Goal: Find specific fact: Find contact information

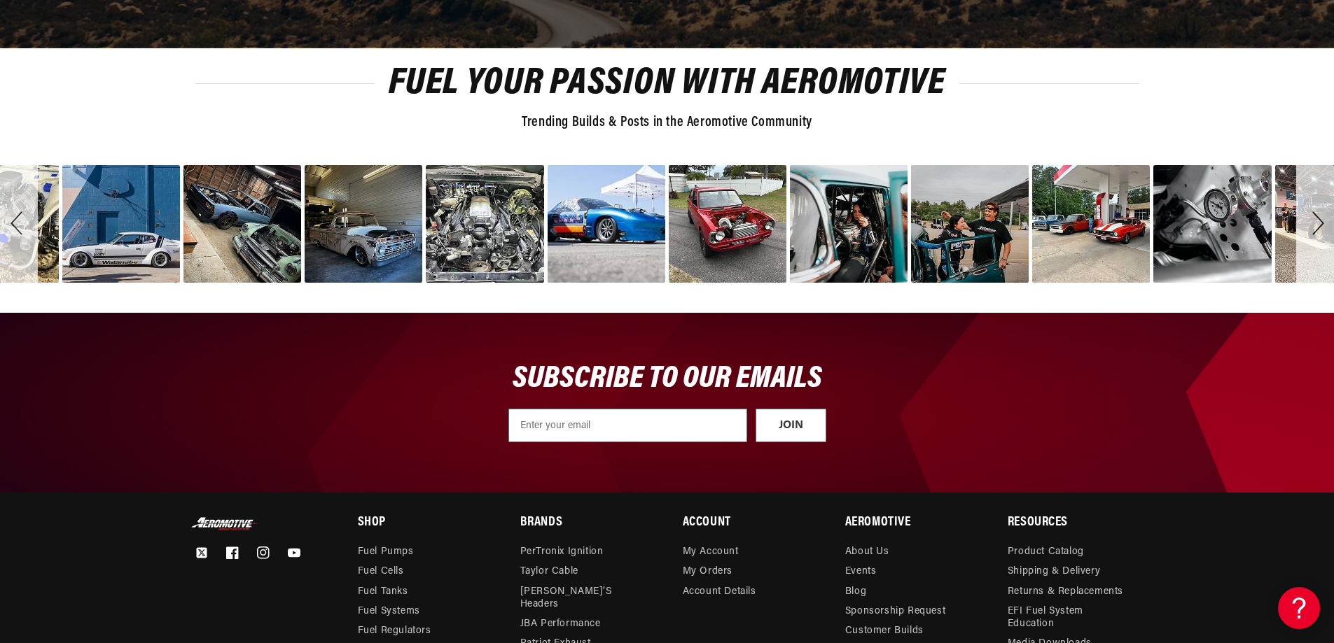
scroll to position [4902, 0]
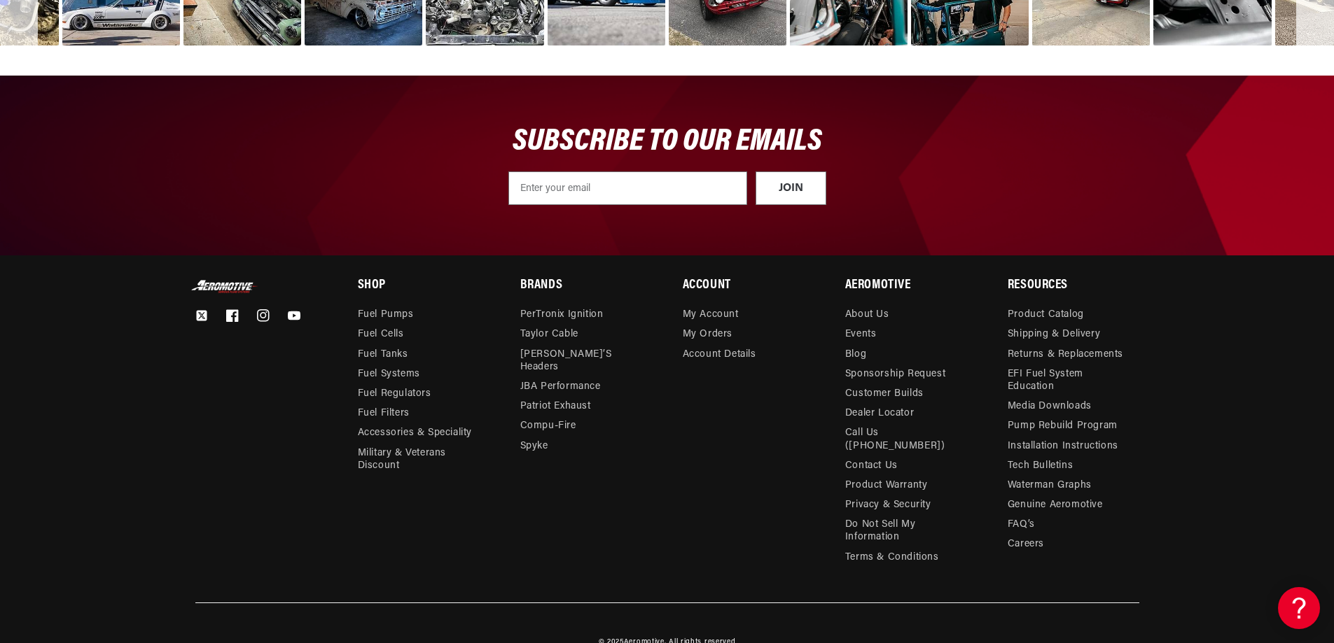
drag, startPoint x: 1344, startPoint y: 190, endPoint x: 1, endPoint y: 25, distance: 1352.3
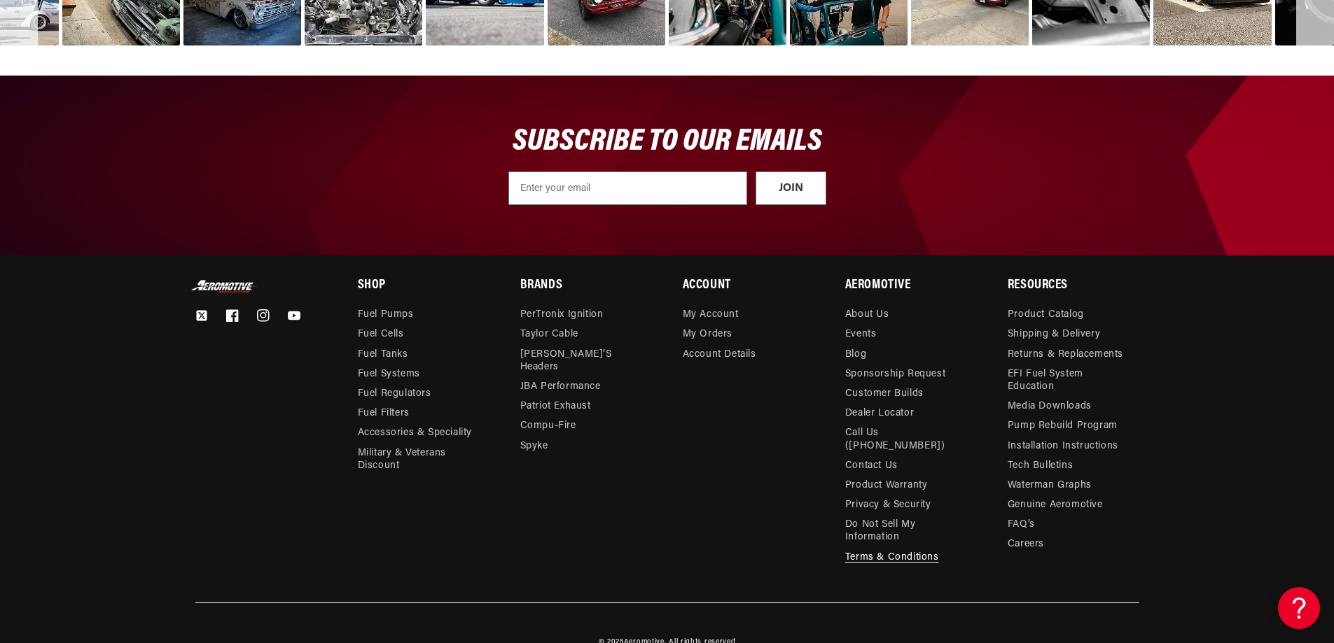
click at [916, 548] on link "Terms & Conditions" at bounding box center [892, 558] width 94 height 20
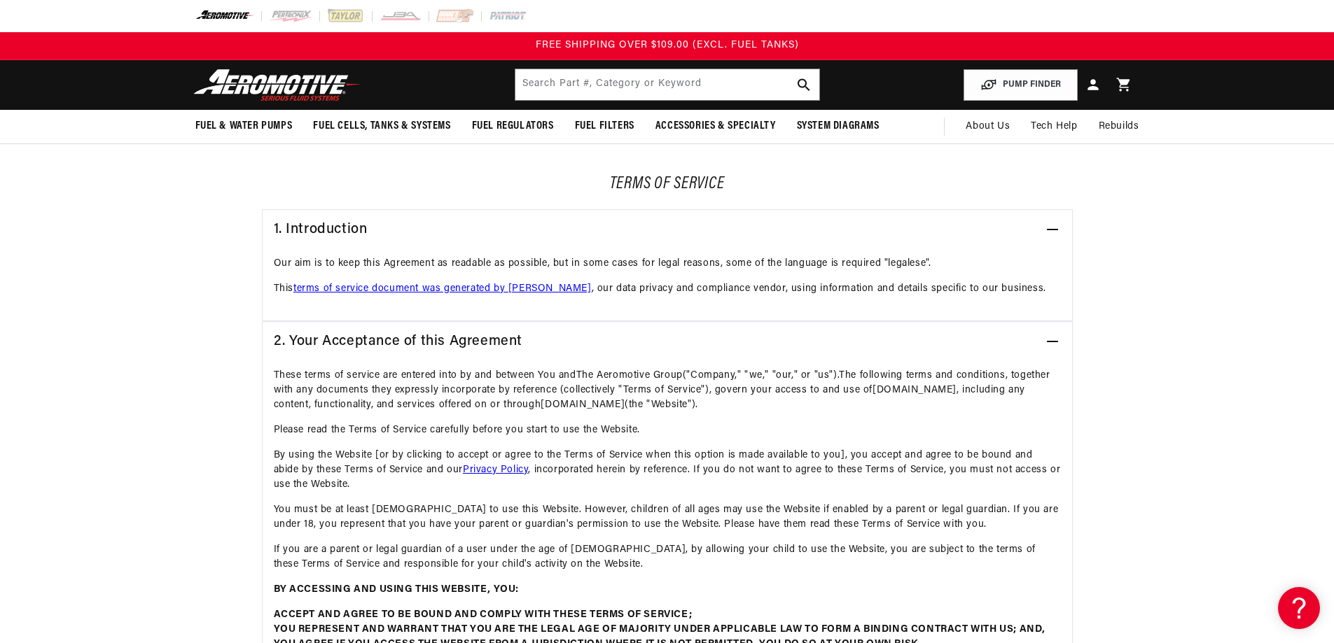
scroll to position [70, 0]
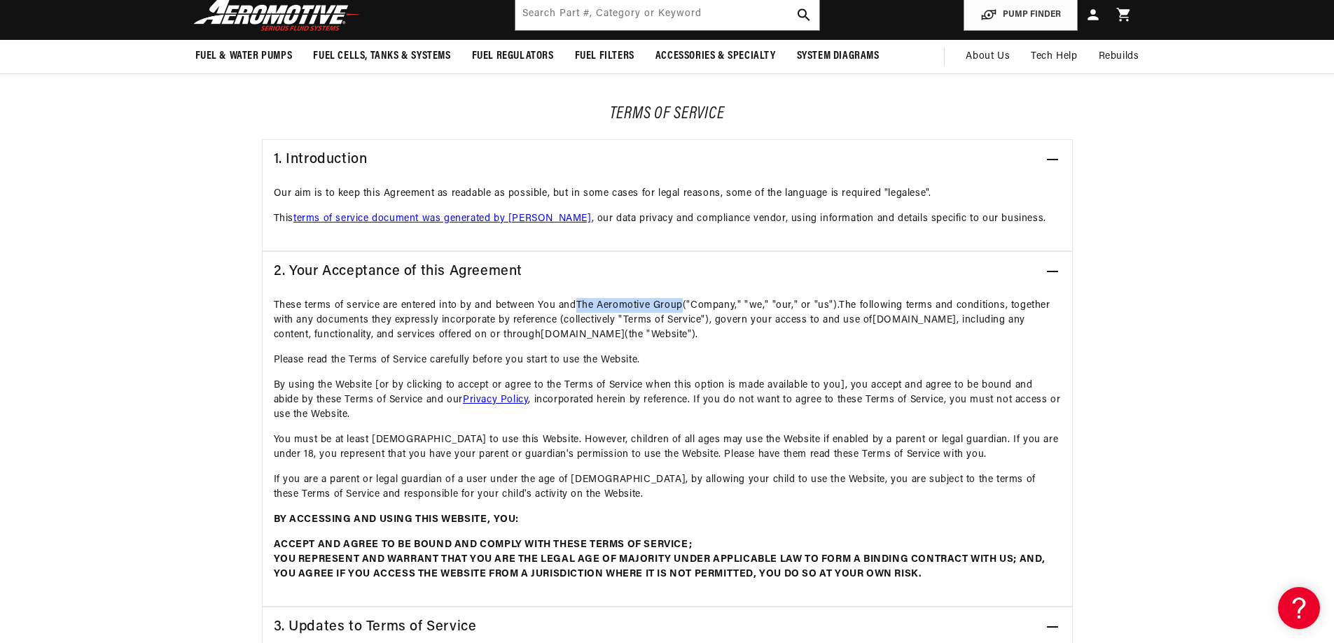
drag, startPoint x: 684, startPoint y: 305, endPoint x: 593, endPoint y: 306, distance: 91.0
click at [580, 309] on p "These terms of service are entered into by and between You and The Aeromotive G…" at bounding box center [667, 325] width 787 height 55
copy span "The Aeromotive Group"
click at [566, 363] on p "Please read the Terms of Service carefully before you start to use the Website." at bounding box center [667, 365] width 787 height 25
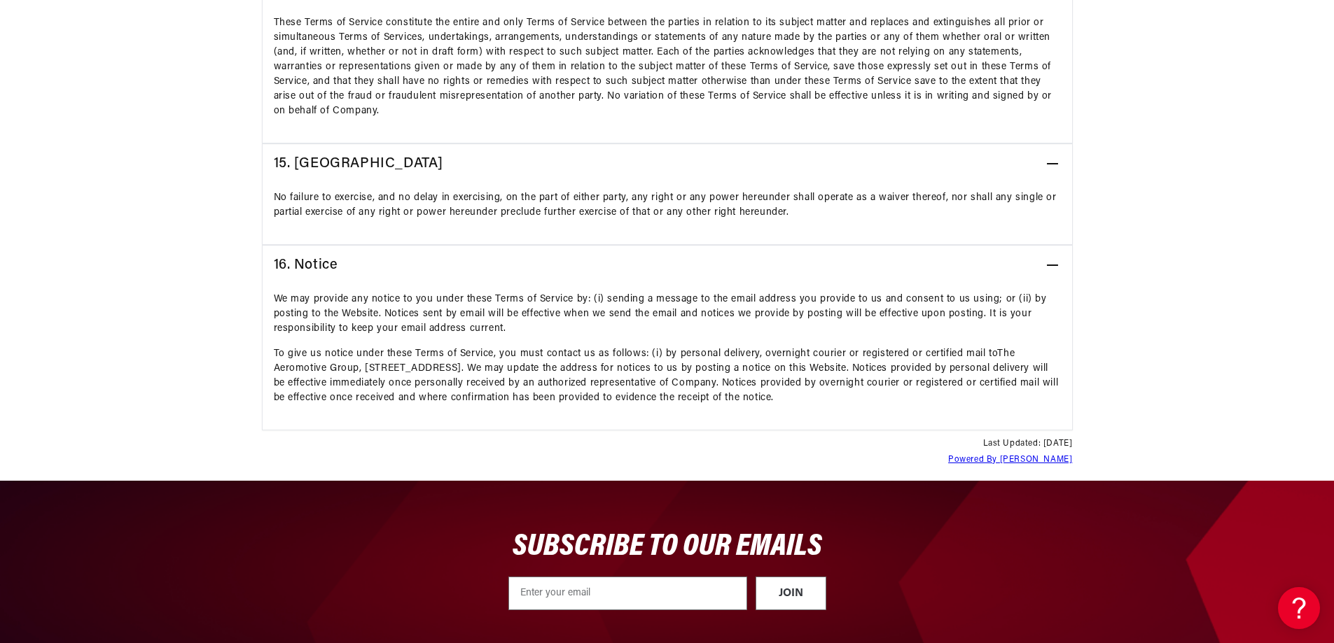
scroll to position [3641, 0]
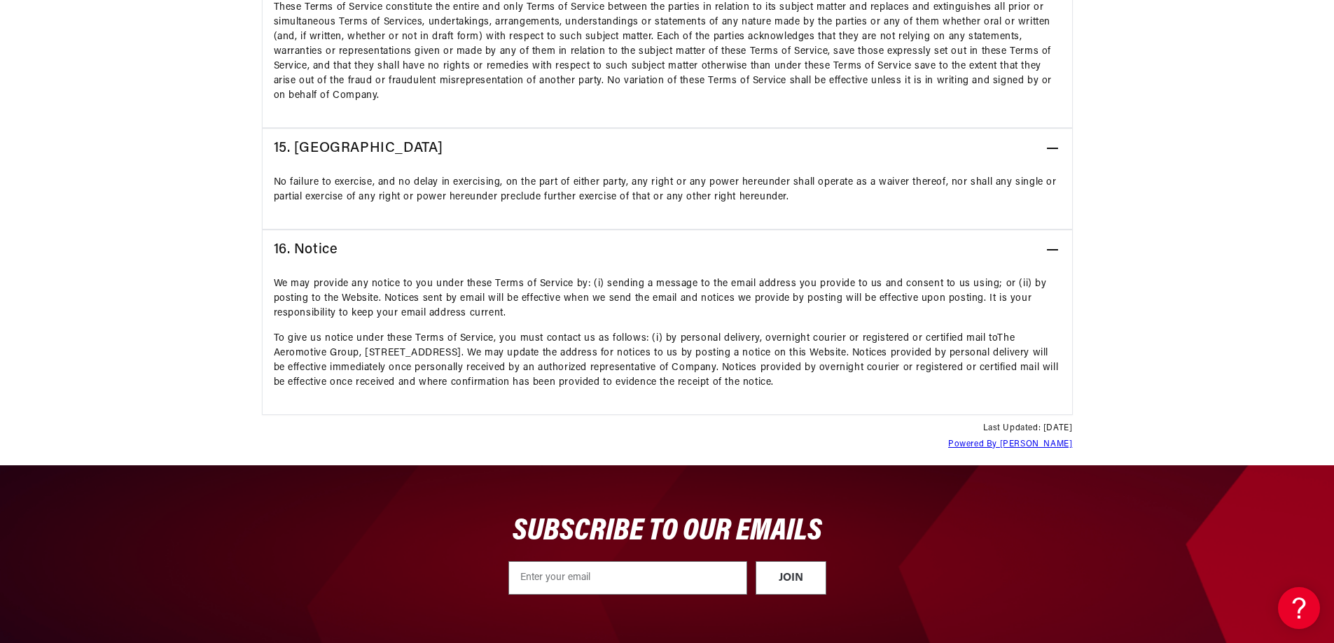
drag, startPoint x: 364, startPoint y: 352, endPoint x: 550, endPoint y: 351, distance: 186.2
click at [550, 351] on span "The Aeromotive Group, [STREET_ADDRESS]" at bounding box center [644, 345] width 741 height 25
copy span "[STREET_ADDRESS]"
